Goal: Navigation & Orientation: Find specific page/section

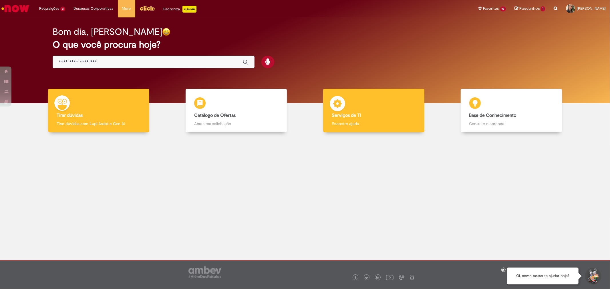
click at [402, 113] on h4 "Serviços de TI" at bounding box center [374, 115] width 84 height 5
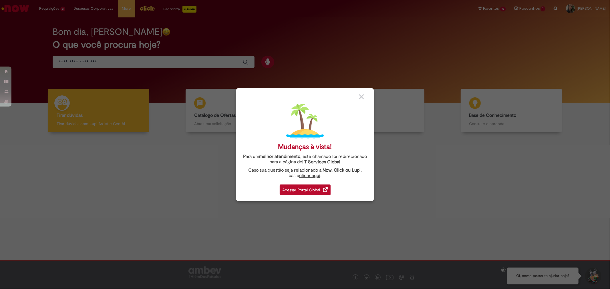
click at [296, 193] on div "Acessar Portal Global" at bounding box center [305, 190] width 51 height 11
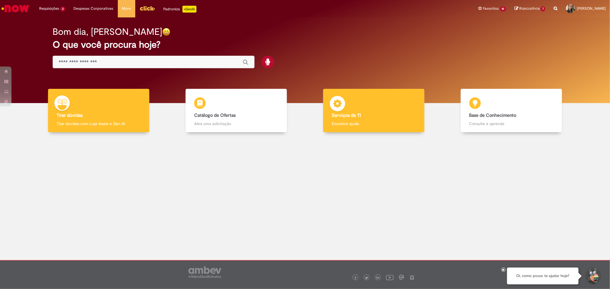
click at [374, 100] on div "Serviços de TI Serviços de TI Encontre ajuda" at bounding box center [373, 111] width 101 height 44
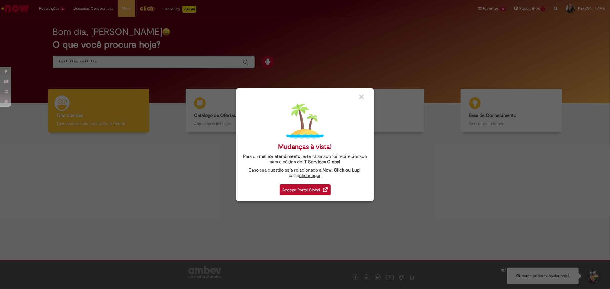
click at [293, 189] on div "Acessar Portal Global" at bounding box center [305, 190] width 51 height 11
